Goal: Check status: Check status

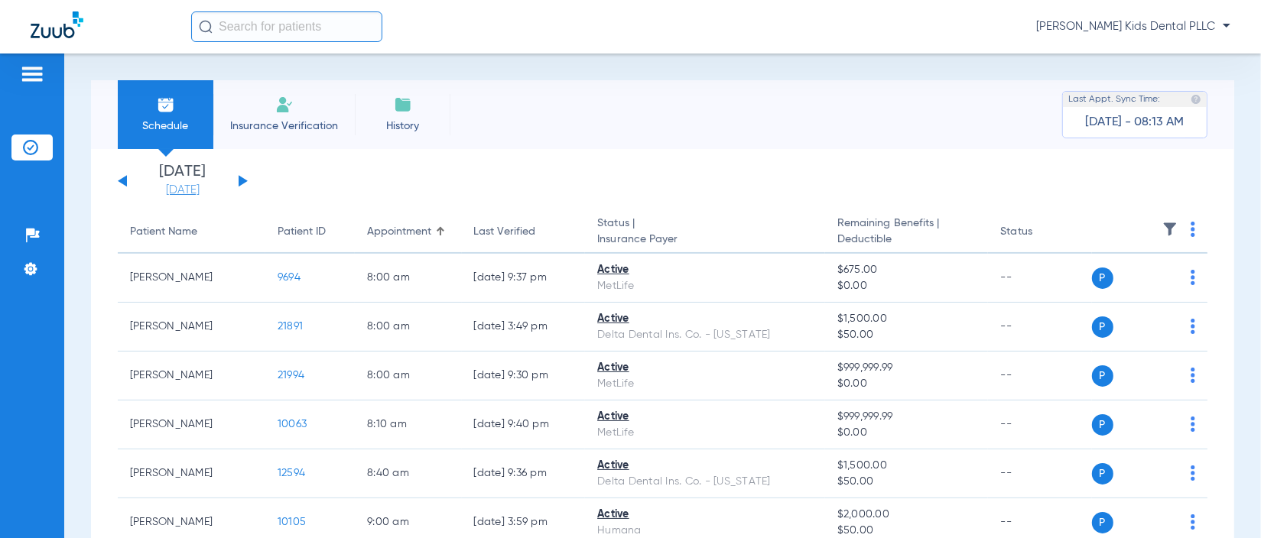
click at [178, 186] on link "[DATE]" at bounding box center [183, 190] width 92 height 15
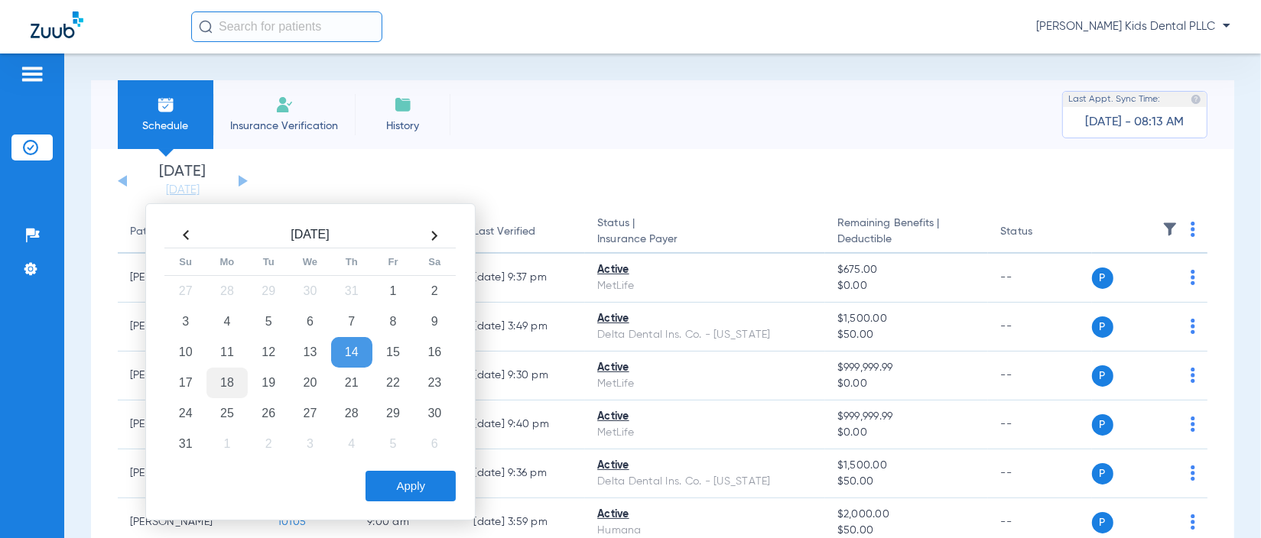
click at [225, 375] on td "18" at bounding box center [226, 383] width 41 height 31
click at [405, 474] on button "Apply" at bounding box center [411, 486] width 90 height 31
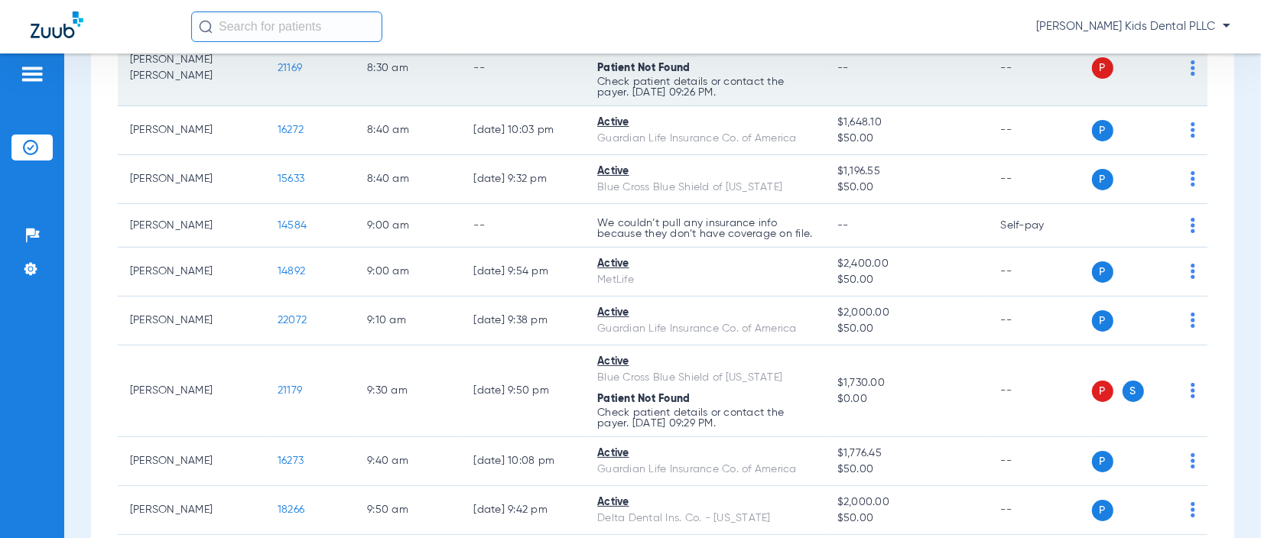
scroll to position [287, 0]
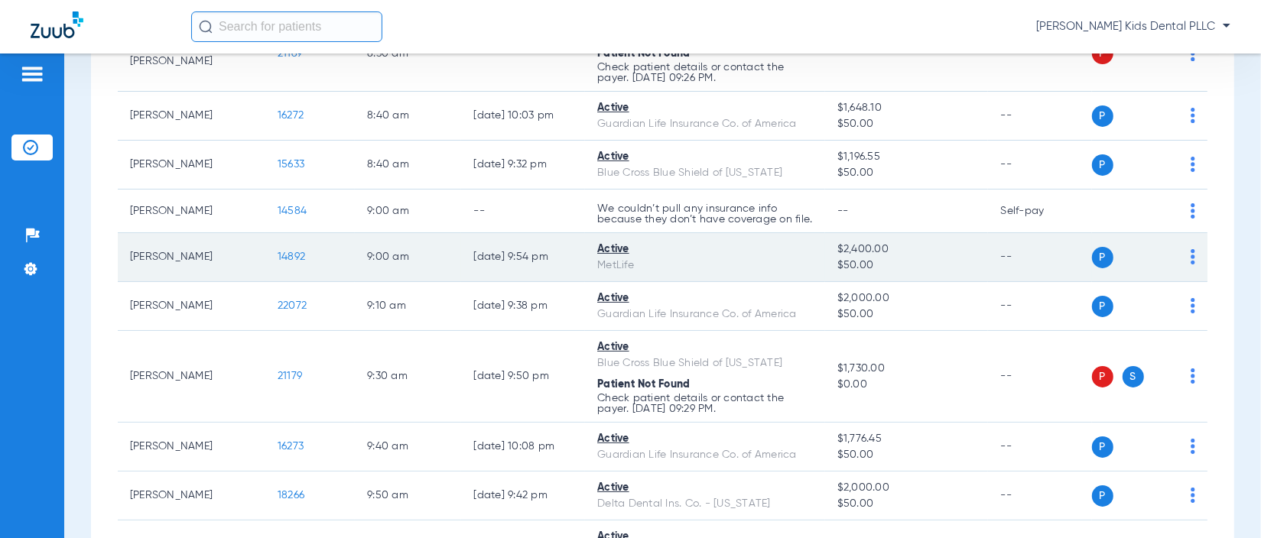
click at [286, 262] on span "14892" at bounding box center [292, 257] width 28 height 11
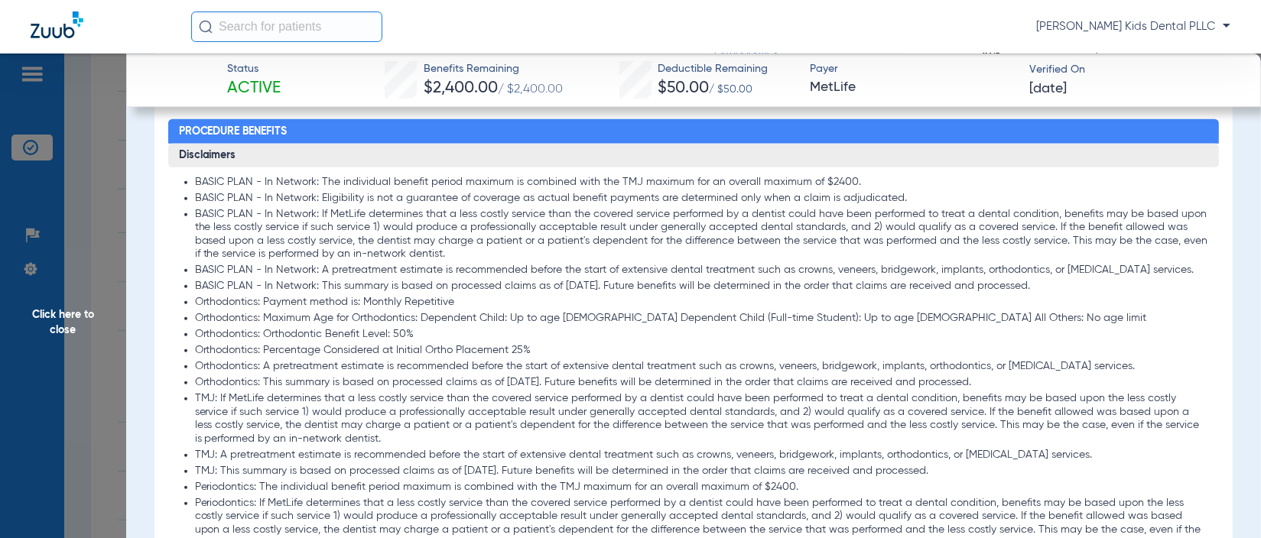
scroll to position [382, 0]
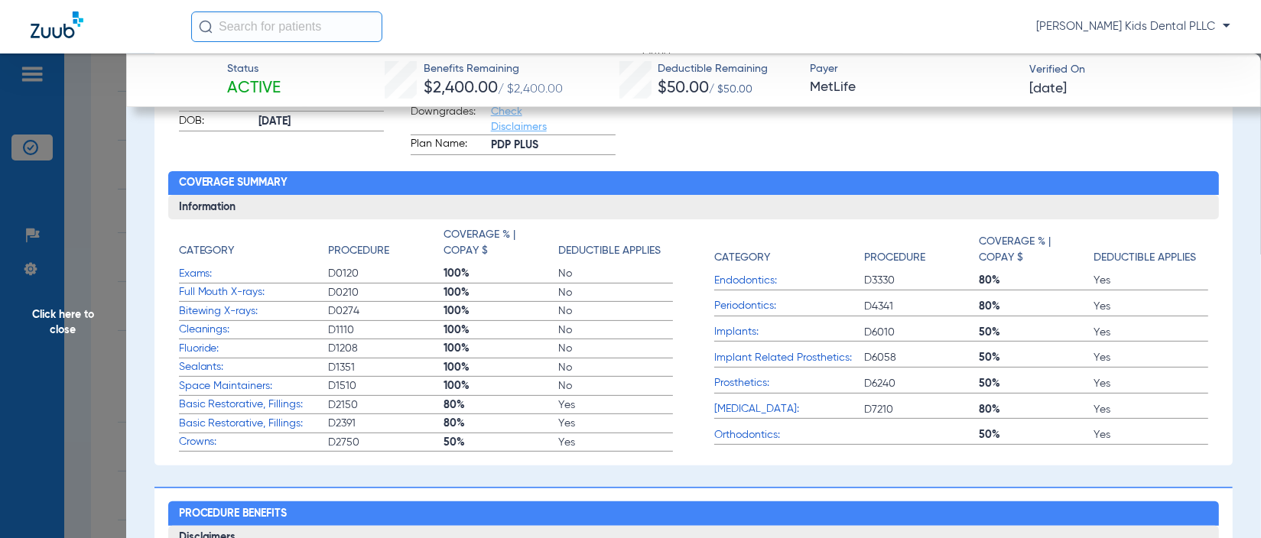
click at [47, 325] on span "Click here to close" at bounding box center [63, 323] width 126 height 538
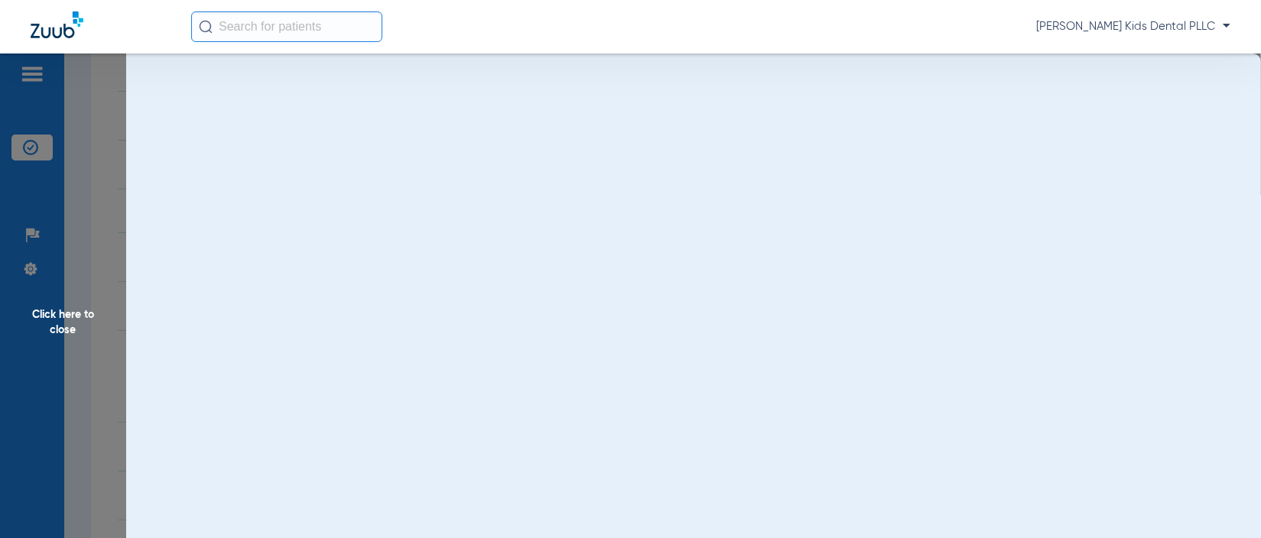
scroll to position [0, 0]
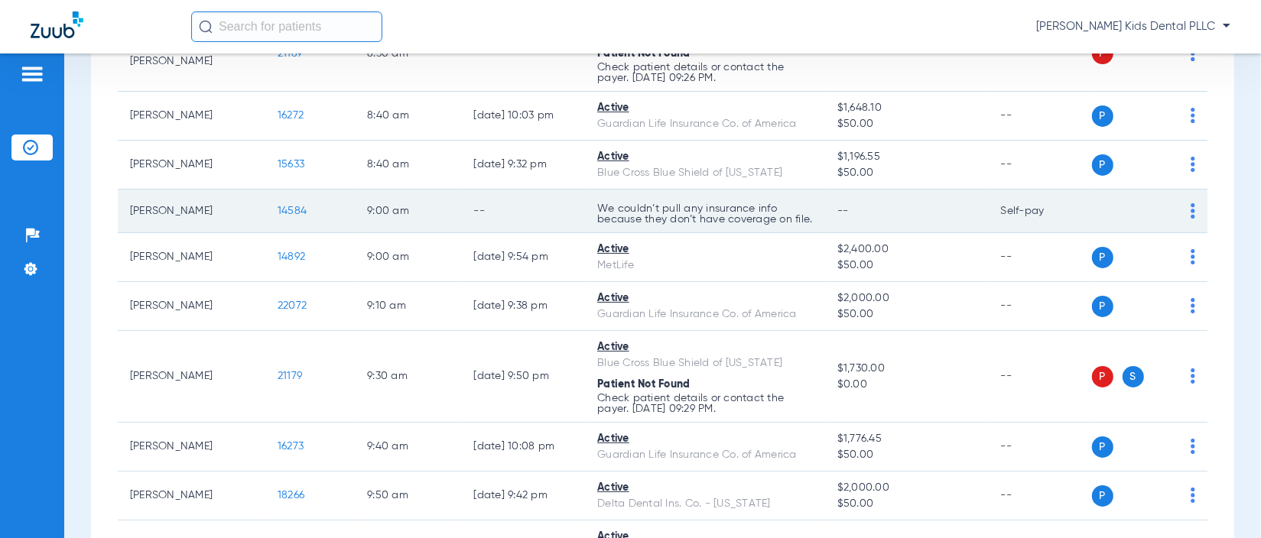
click at [286, 213] on span "14584" at bounding box center [292, 211] width 29 height 11
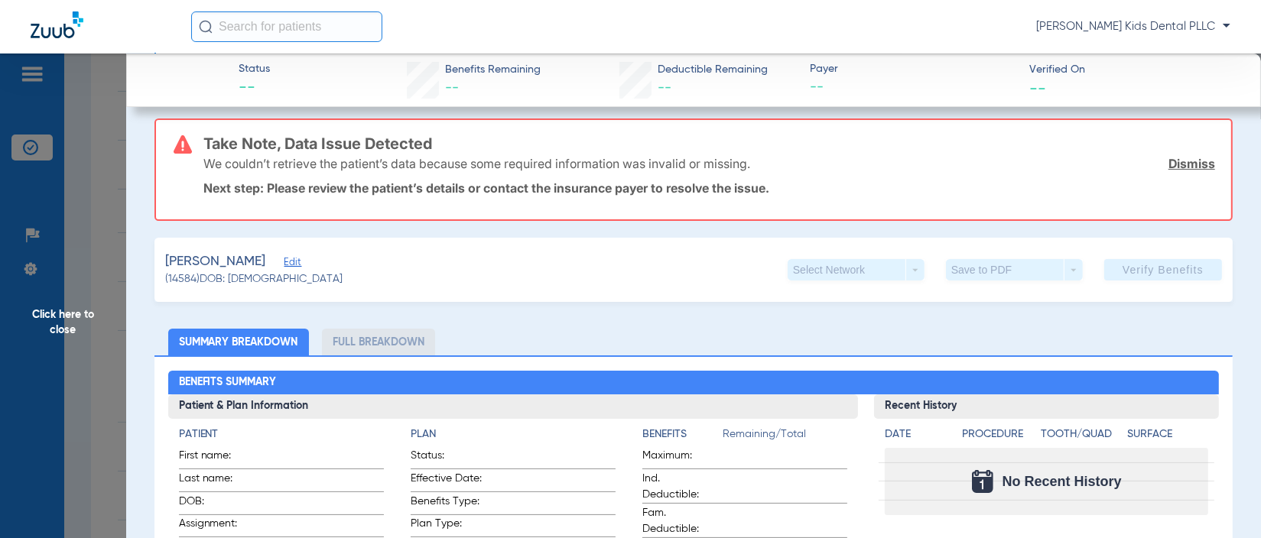
scroll to position [191, 0]
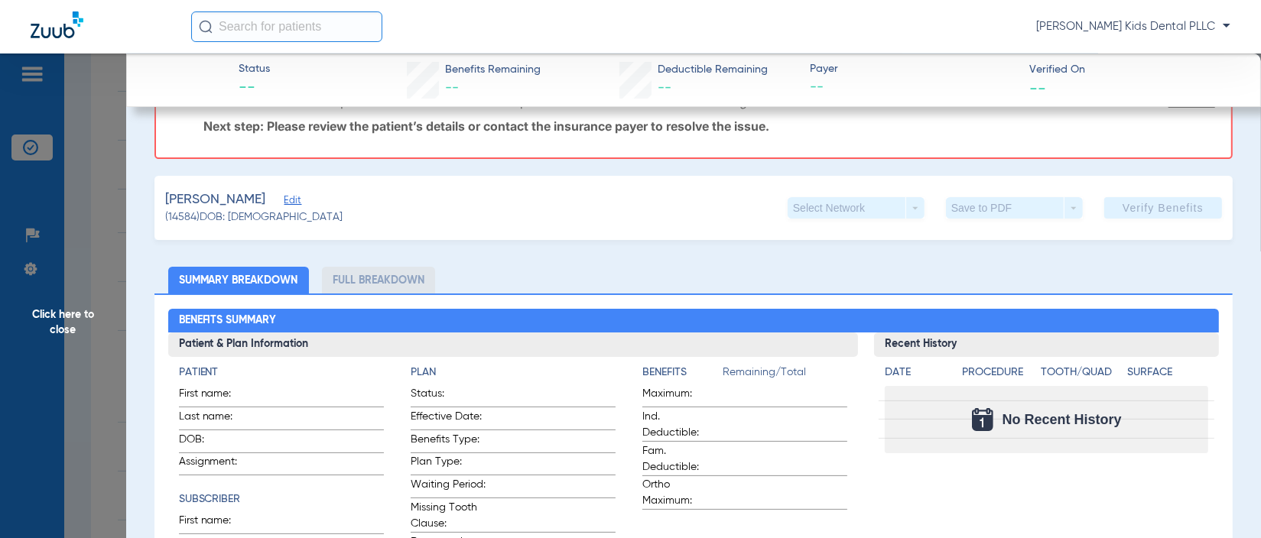
click at [54, 314] on span "Click here to close" at bounding box center [63, 323] width 126 height 538
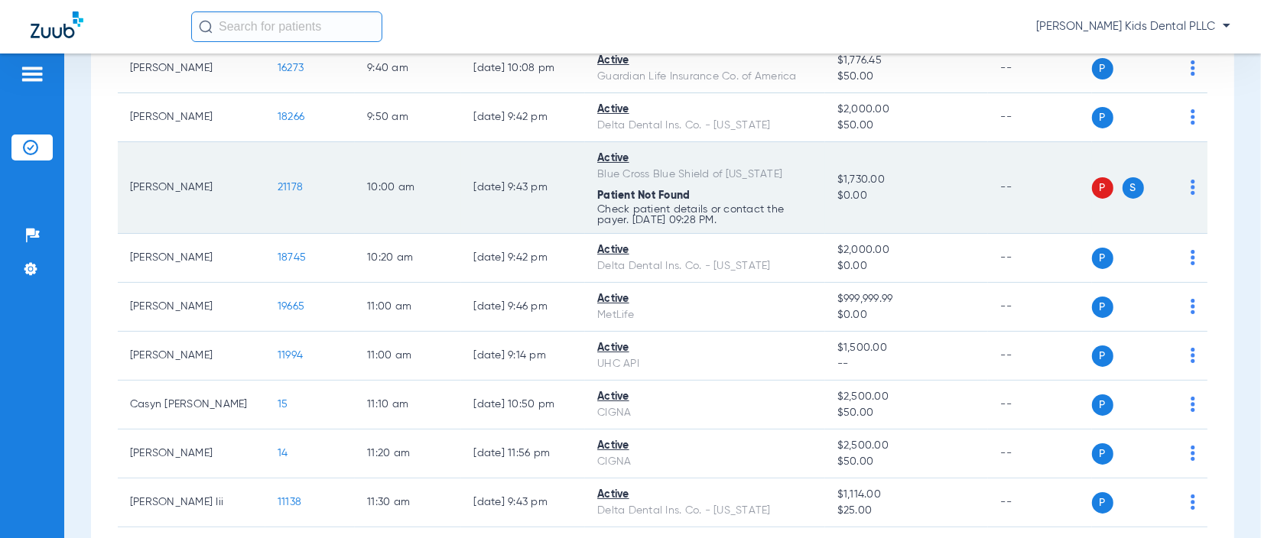
scroll to position [669, 0]
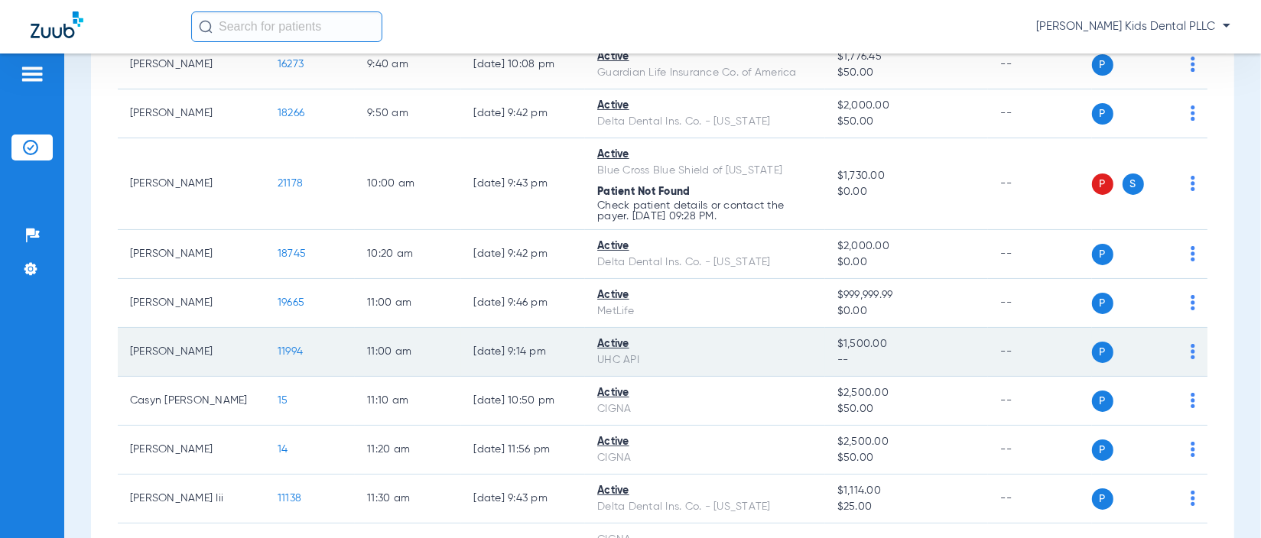
click at [281, 357] on span "11994" at bounding box center [290, 351] width 25 height 11
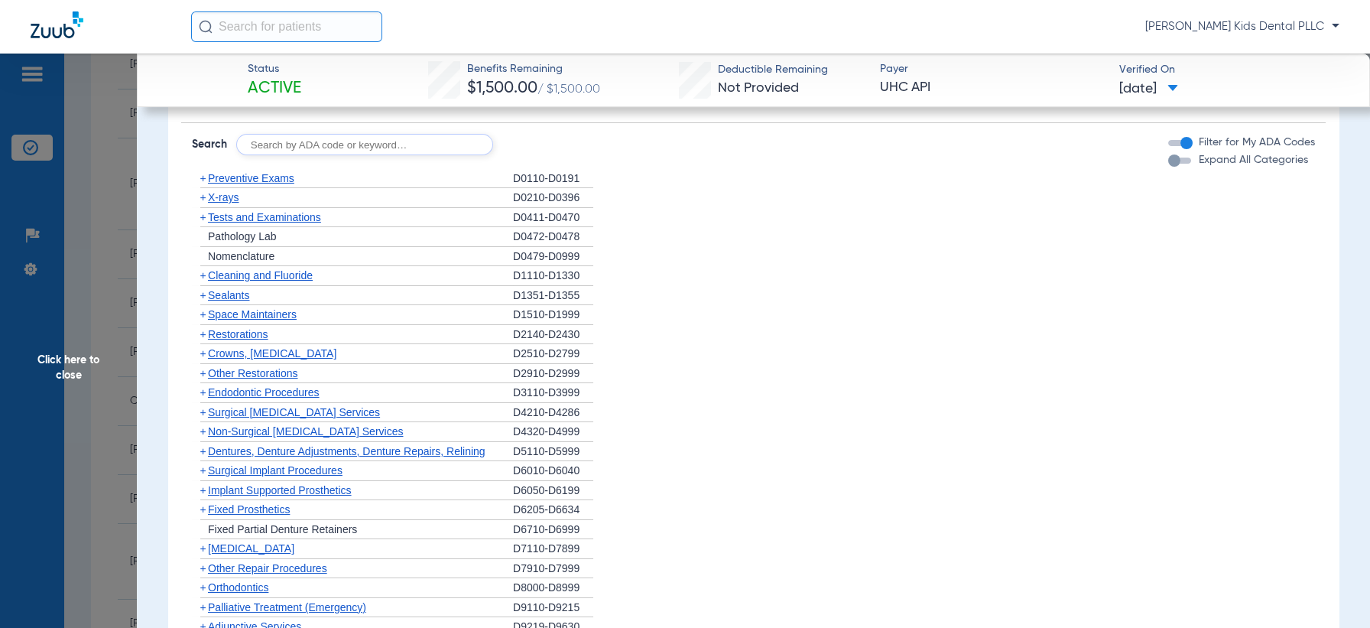
scroll to position [1529, 0]
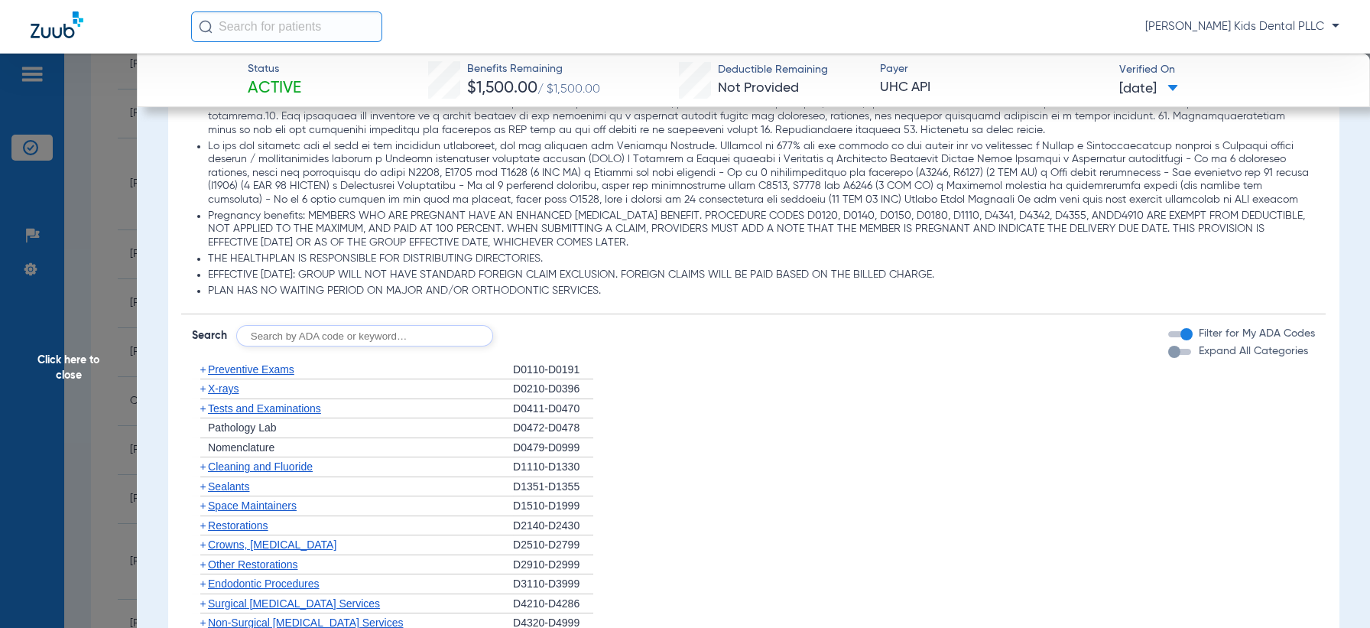
click at [372, 332] on input "text" at bounding box center [364, 335] width 257 height 21
type input "D7962"
click at [533, 336] on button "Search" at bounding box center [550, 335] width 60 height 21
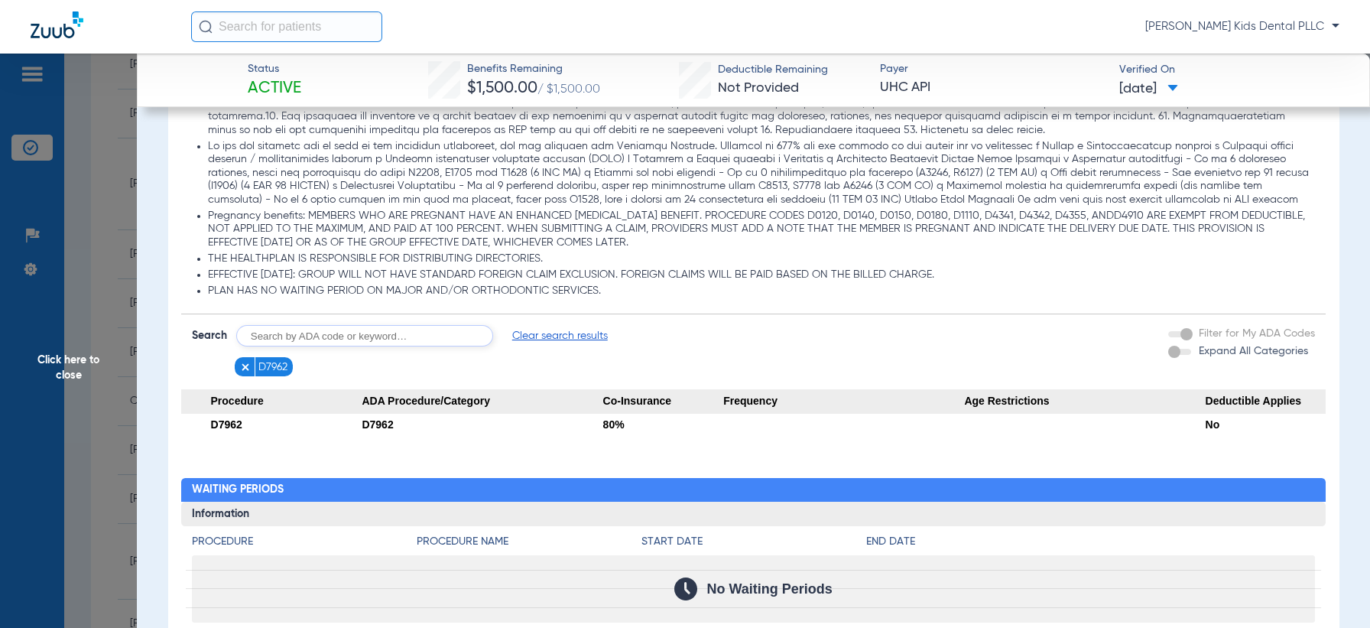
click at [75, 362] on span "Click here to close" at bounding box center [68, 368] width 137 height 628
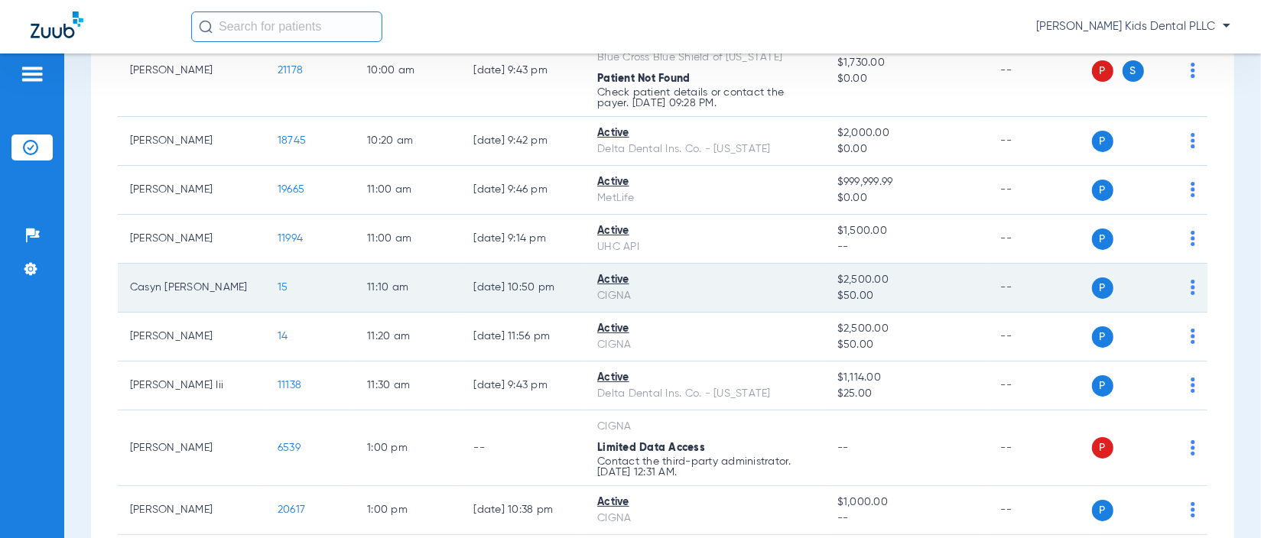
scroll to position [956, 0]
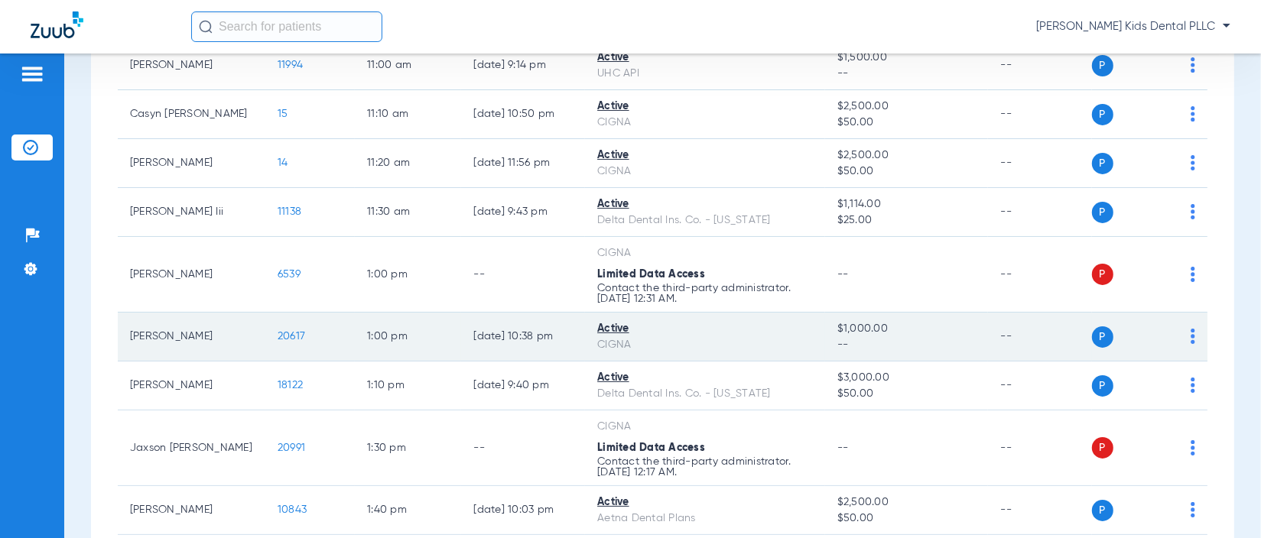
click at [284, 342] on span "20617" at bounding box center [292, 336] width 28 height 11
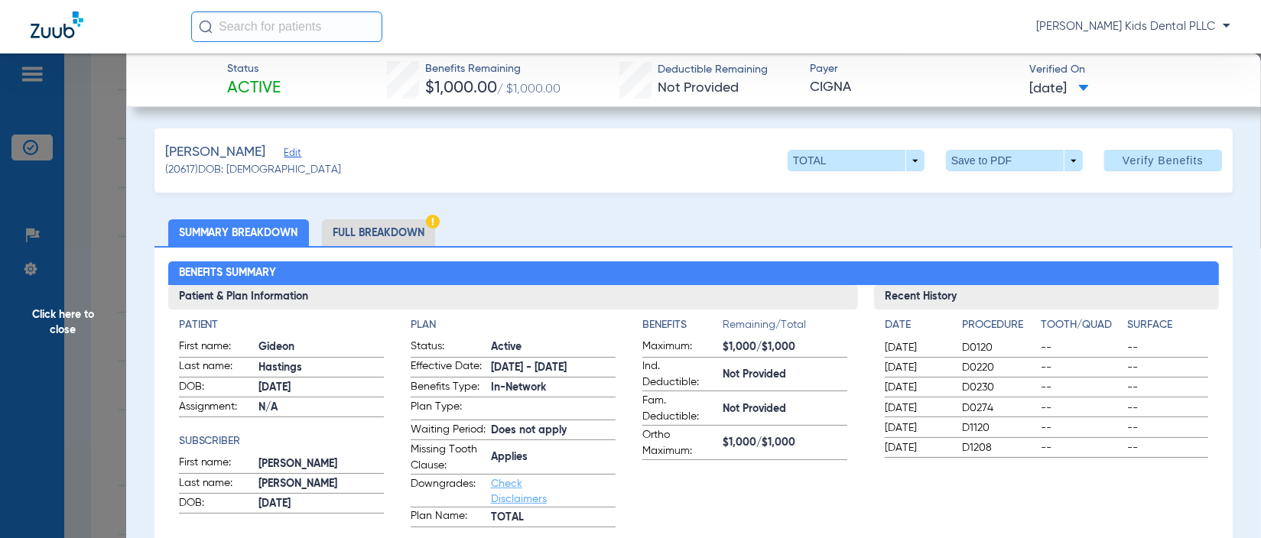
click at [392, 229] on li "Full Breakdown" at bounding box center [378, 232] width 113 height 27
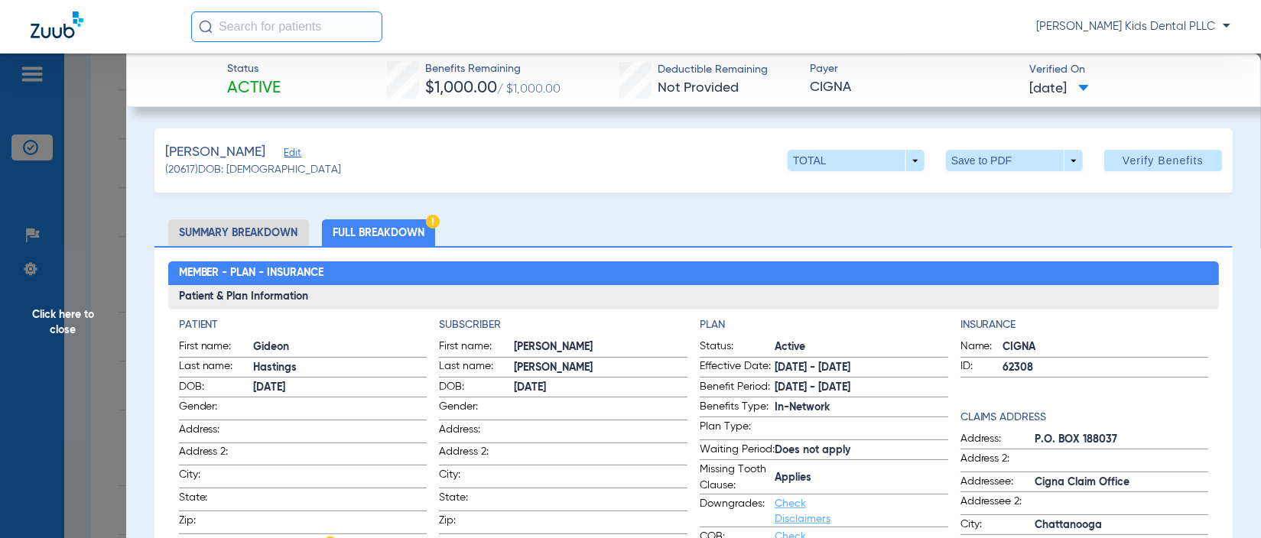
click at [52, 316] on span "Click here to close" at bounding box center [63, 323] width 126 height 538
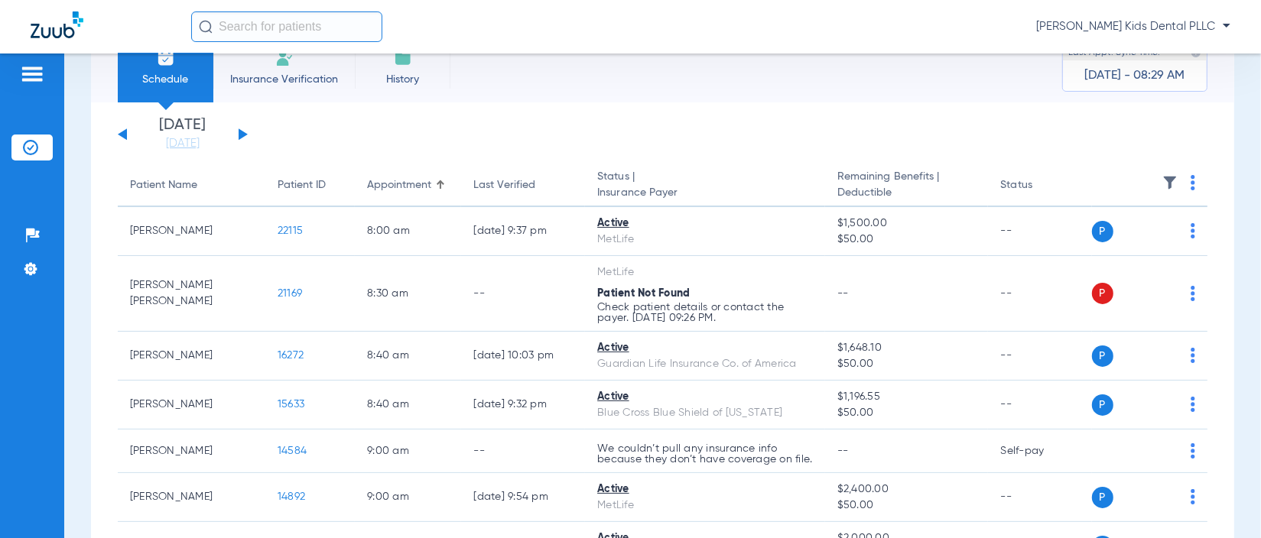
scroll to position [0, 0]
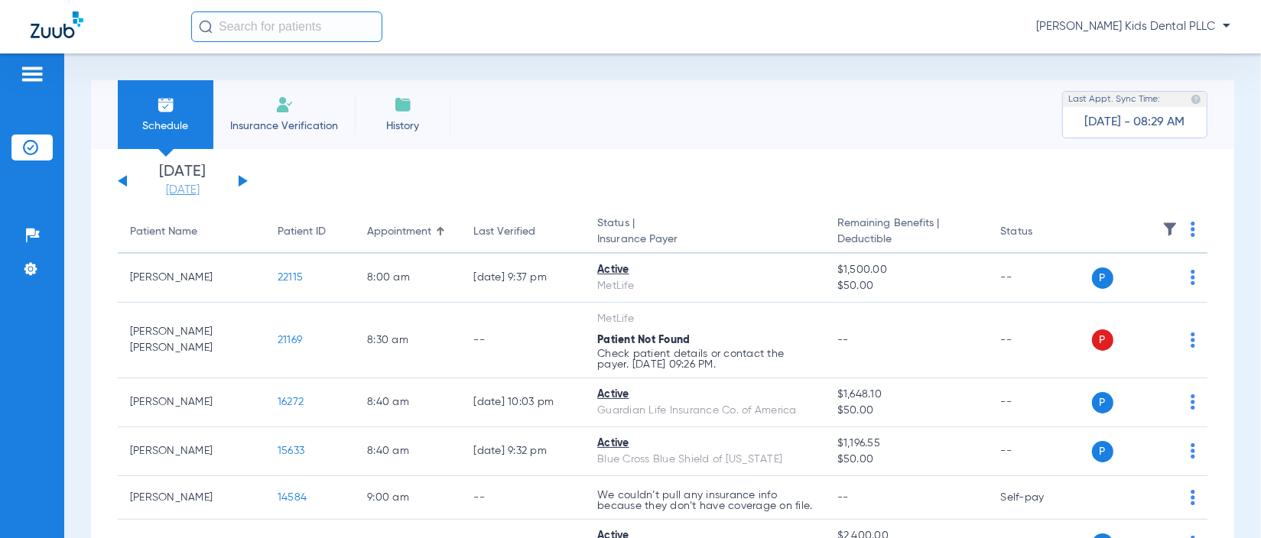
click at [172, 187] on link "[DATE]" at bounding box center [183, 190] width 92 height 15
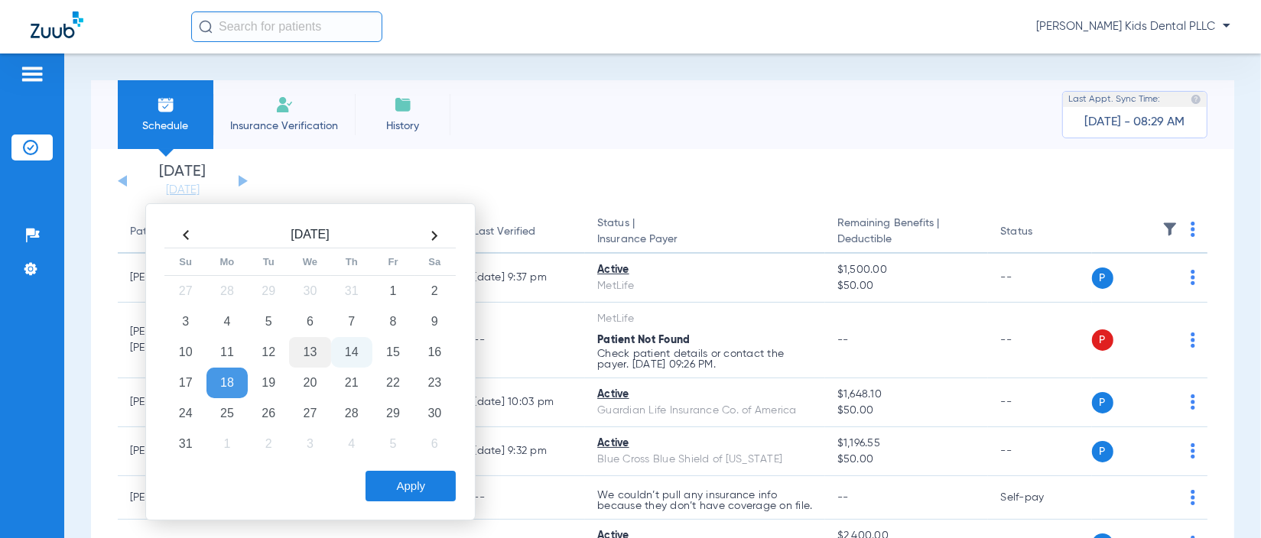
click at [300, 356] on td "13" at bounding box center [309, 352] width 41 height 31
click at [385, 482] on button "Apply" at bounding box center [411, 486] width 90 height 31
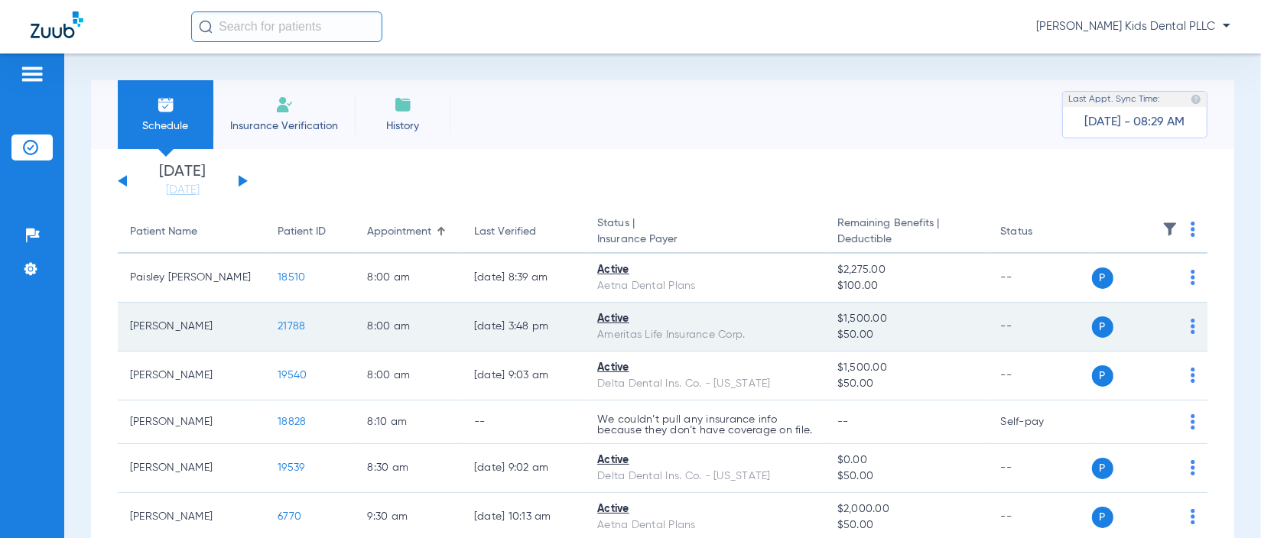
click at [284, 326] on span "21788" at bounding box center [292, 326] width 28 height 11
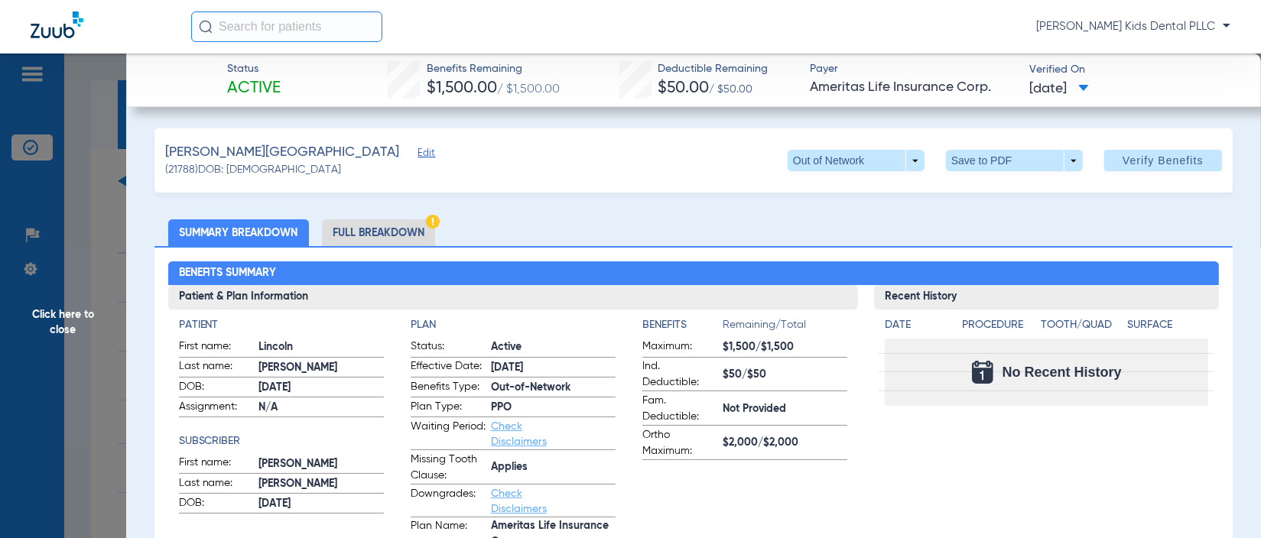
click at [404, 221] on li "Full Breakdown" at bounding box center [378, 232] width 113 height 27
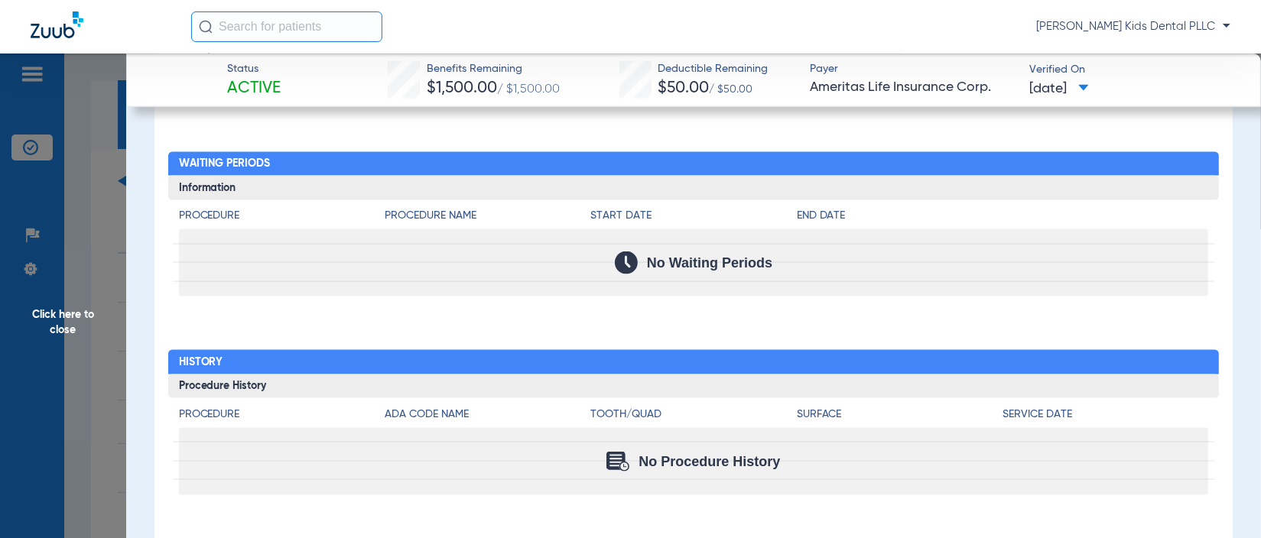
scroll to position [1967, 0]
